Goal: Register for event/course

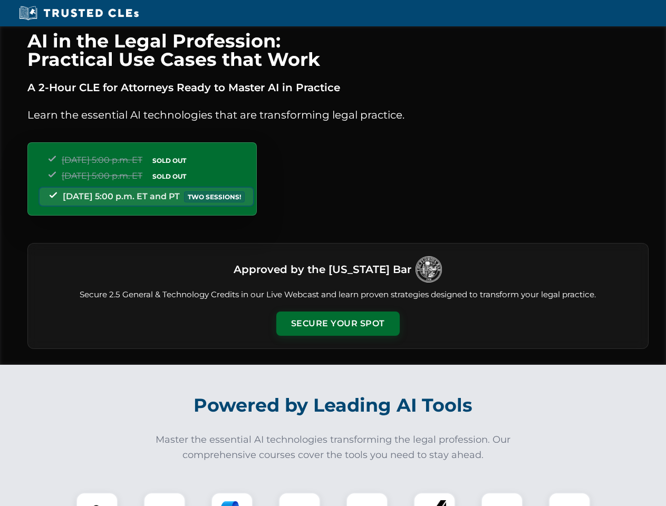
click at [338, 324] on button "Secure Your Spot" at bounding box center [337, 324] width 123 height 24
click at [97, 499] on img at bounding box center [97, 513] width 31 height 31
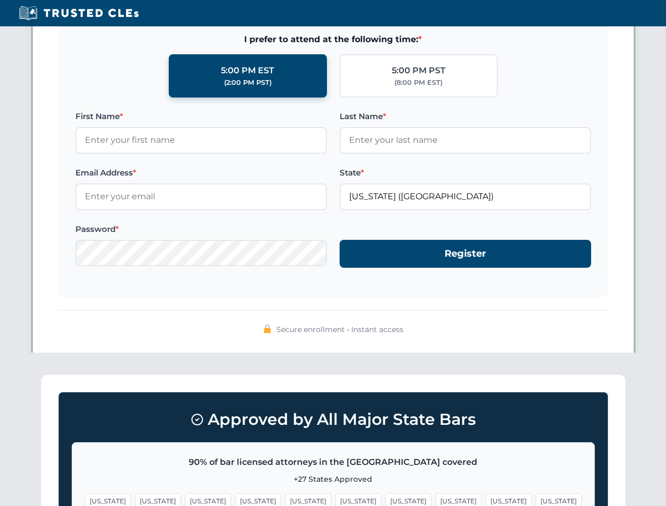
click at [386, 499] on span "[US_STATE]" at bounding box center [409, 501] width 46 height 15
click at [486, 499] on span "[US_STATE]" at bounding box center [509, 501] width 46 height 15
